Goal: Task Accomplishment & Management: Use online tool/utility

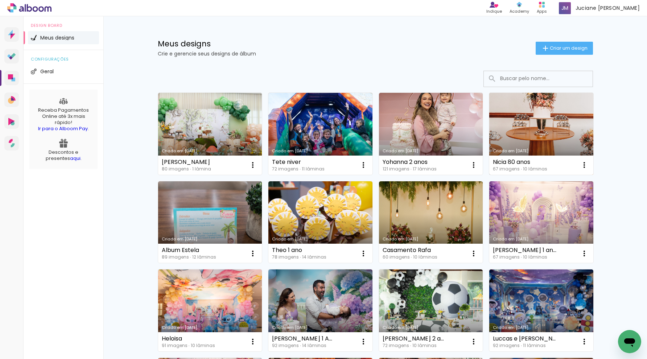
click at [560, 144] on link "Criado em [DATE]" at bounding box center [541, 134] width 104 height 82
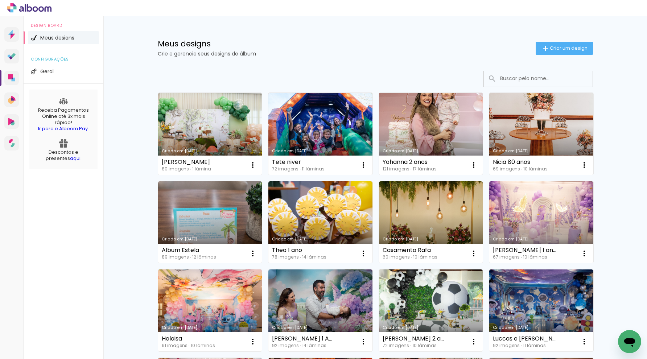
scroll to position [0, 0]
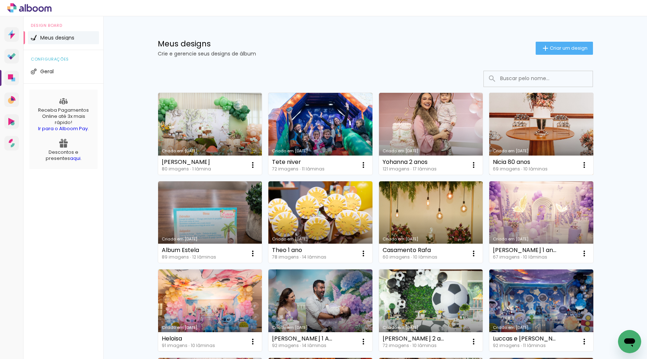
click at [530, 118] on link "Criado em [DATE]" at bounding box center [541, 134] width 104 height 82
click at [0, 0] on neon-animated-pages "Confirmar Cancelar" at bounding box center [0, 0] width 0 height 0
click at [571, 134] on link "Criado em [DATE]" at bounding box center [541, 134] width 104 height 82
